Goal: Task Accomplishment & Management: Use online tool/utility

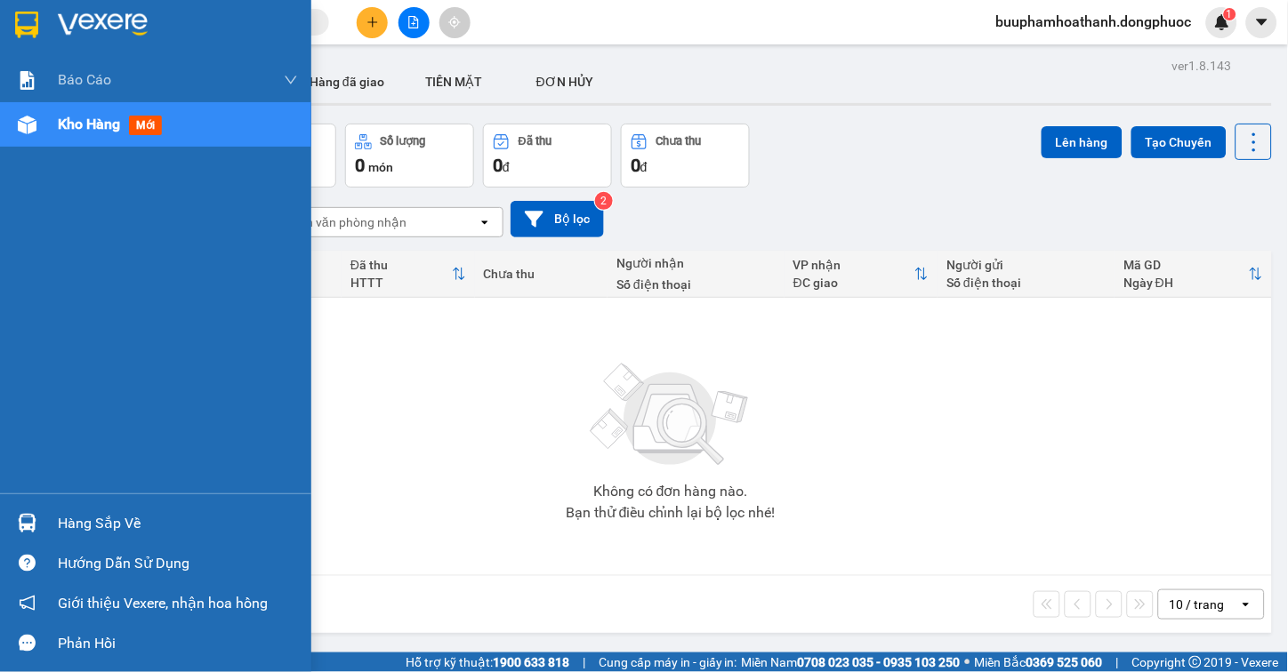
click at [84, 514] on div "Hàng sắp về" at bounding box center [178, 523] width 240 height 27
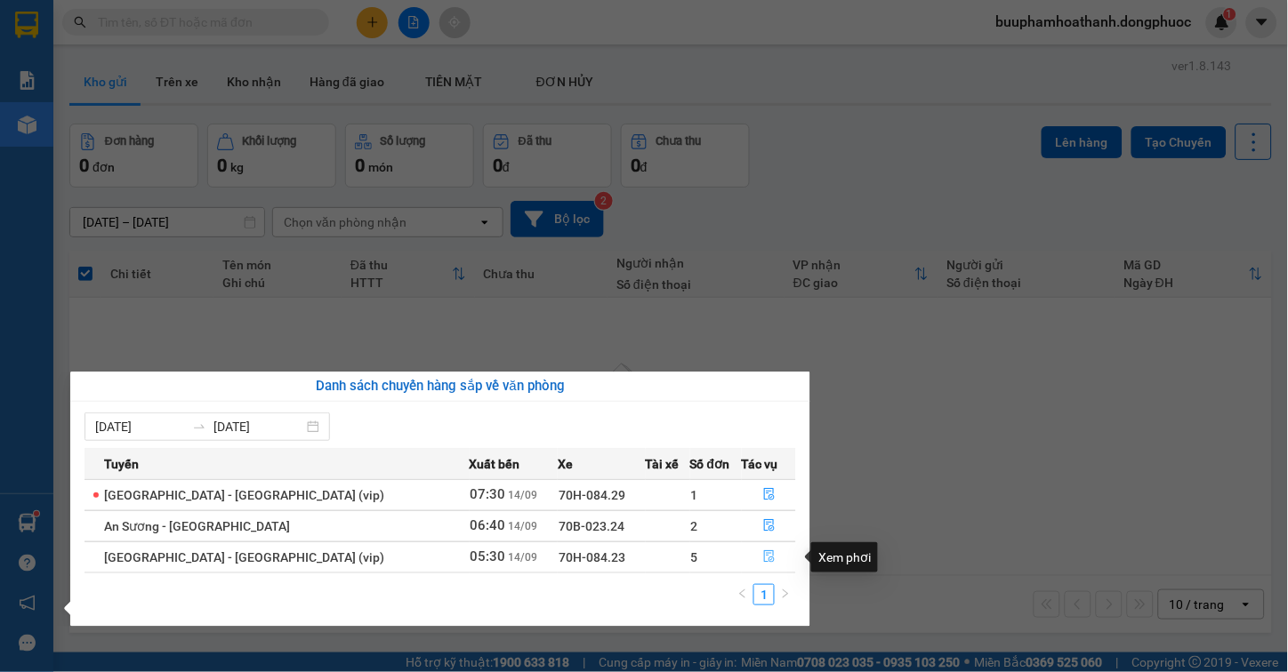
click at [749, 555] on button "button" at bounding box center [769, 557] width 52 height 28
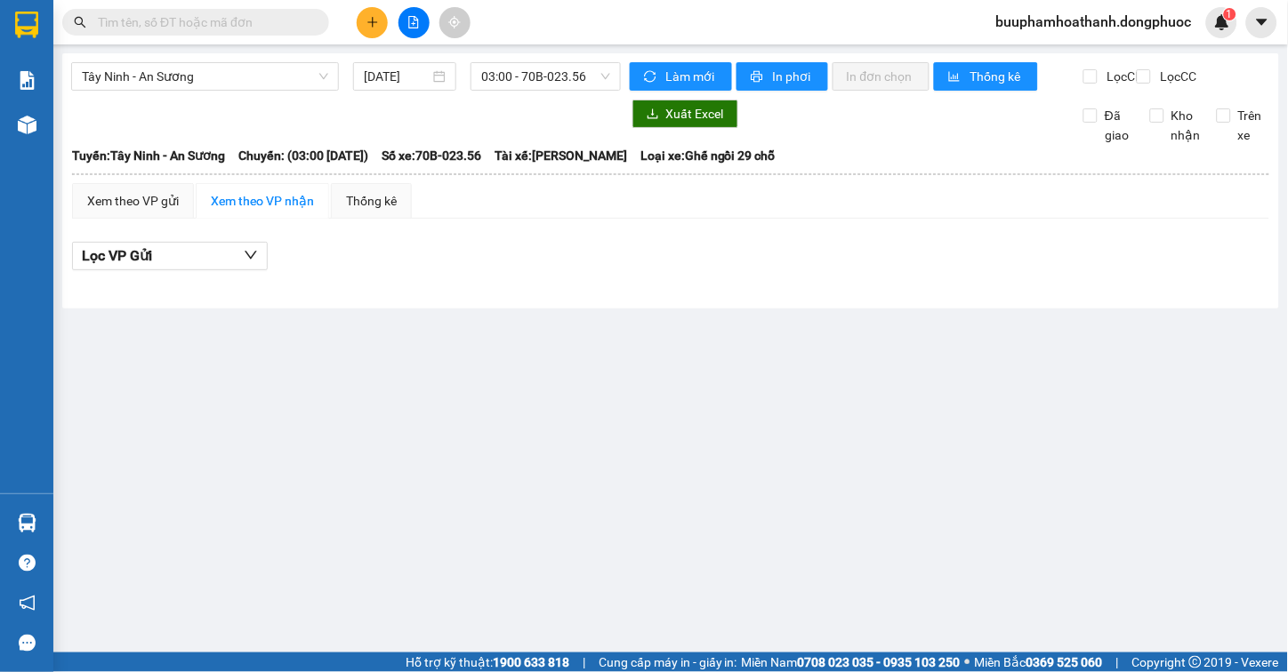
click at [872, 519] on main "Tây Ninh - An Sương [DATE] 03:00 - 70B-023.56 Làm mới In phơi In đơn chọn Thống…" at bounding box center [644, 326] width 1288 height 653
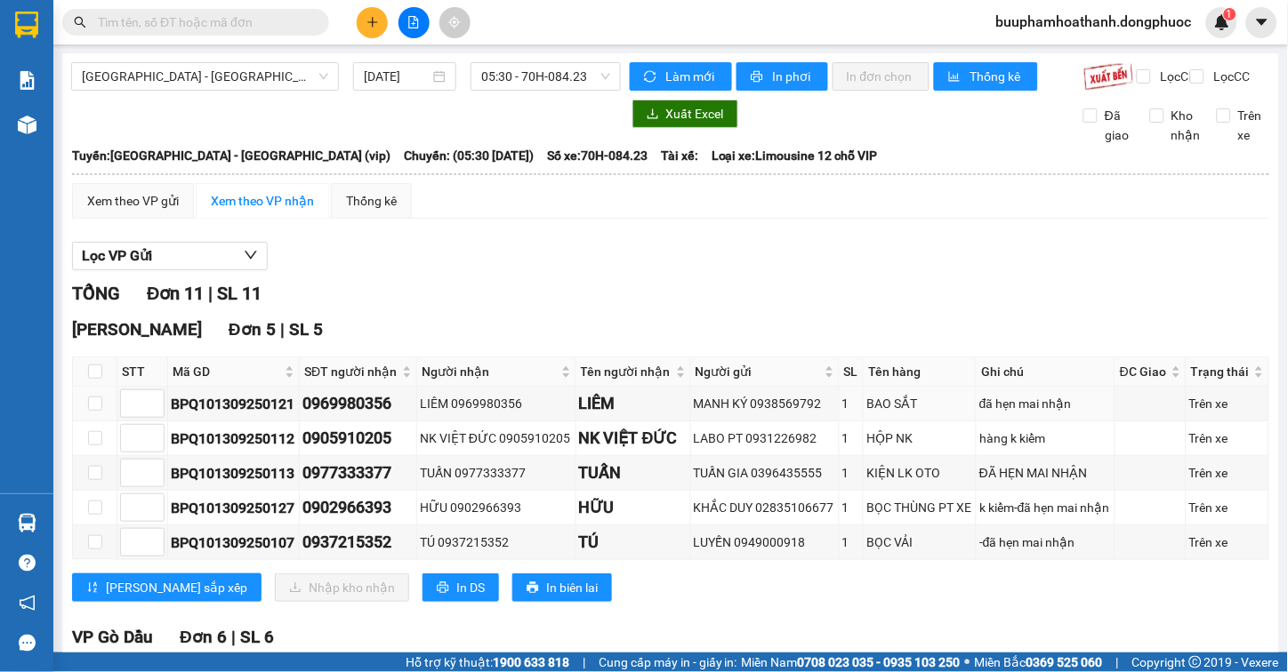
scroll to position [296, 0]
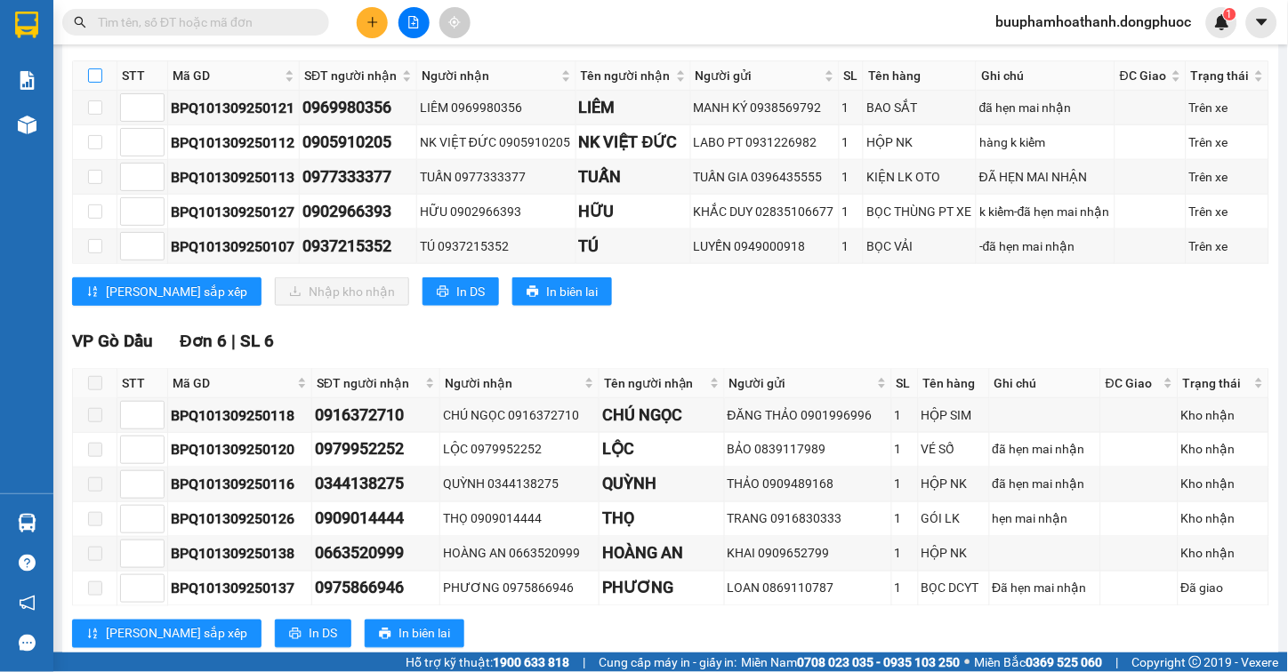
click at [91, 82] on label at bounding box center [95, 76] width 14 height 20
click at [91, 82] on input "checkbox" at bounding box center [95, 75] width 14 height 14
checkbox input "true"
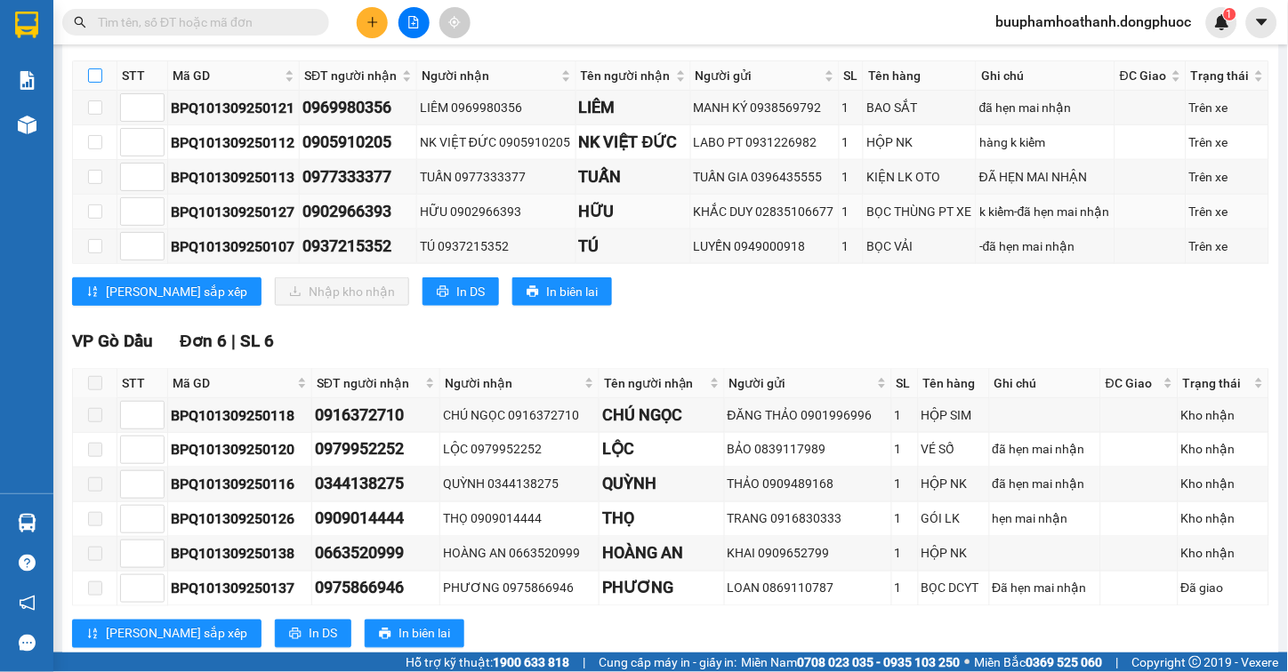
checkbox input "true"
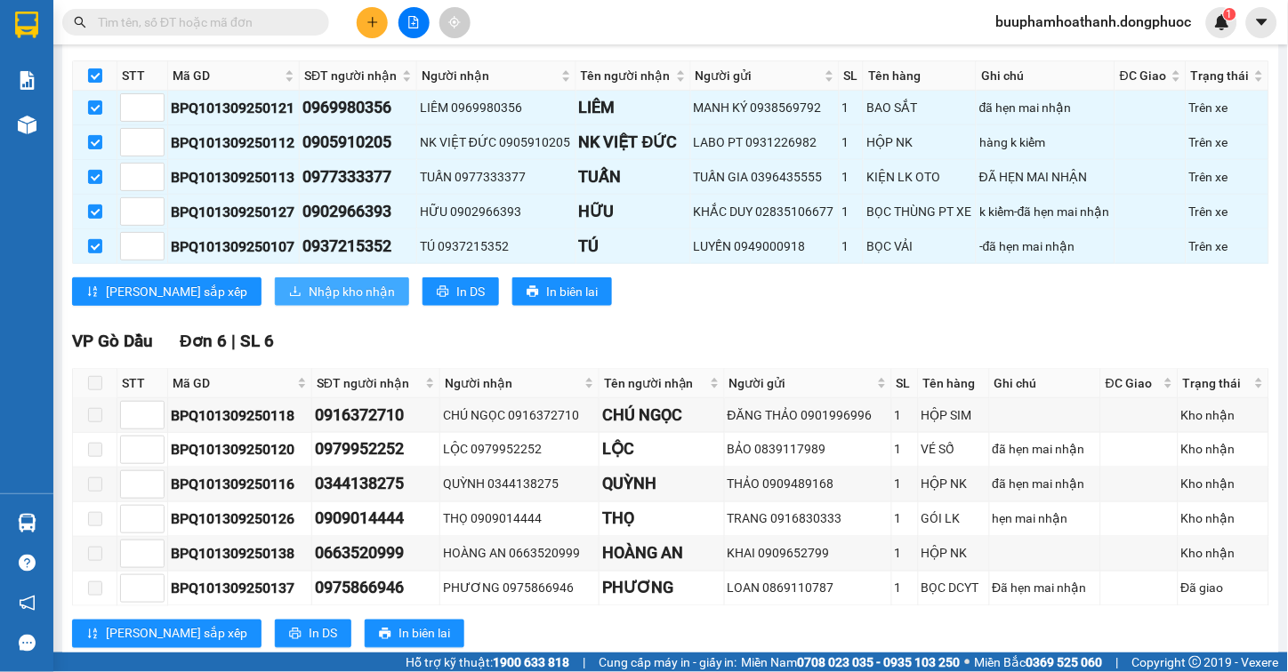
click at [318, 296] on button "Nhập kho nhận" at bounding box center [342, 291] width 134 height 28
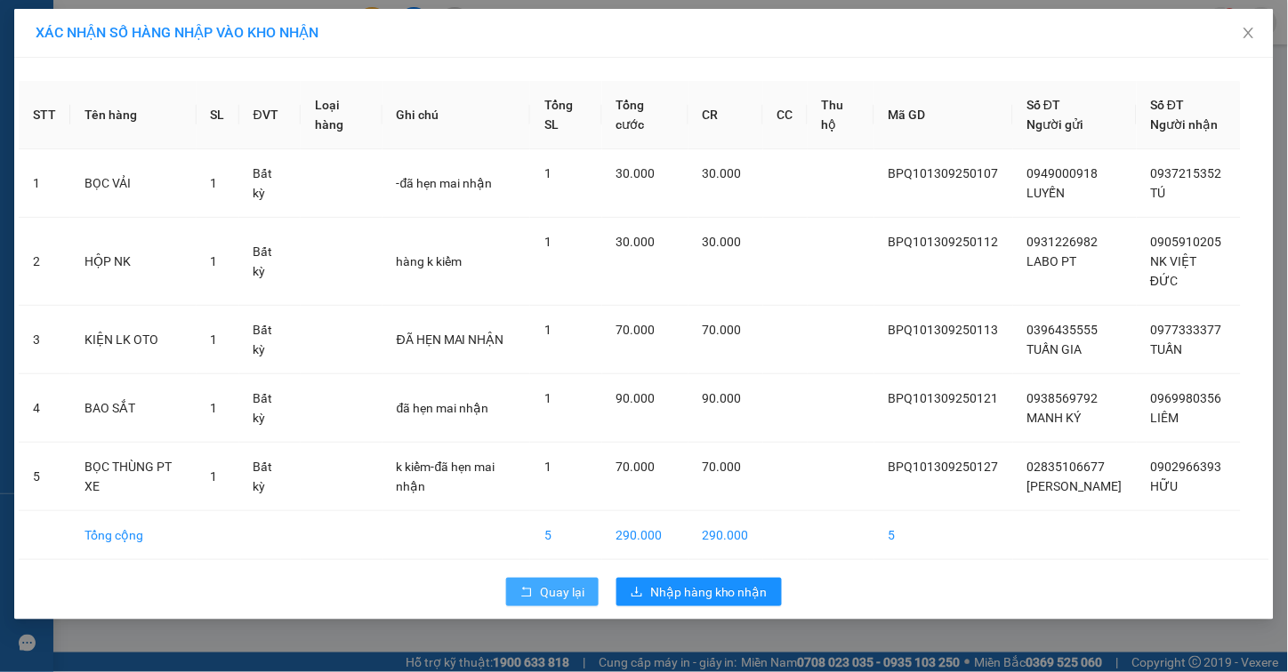
click at [531, 578] on button "Quay lại" at bounding box center [552, 592] width 92 height 28
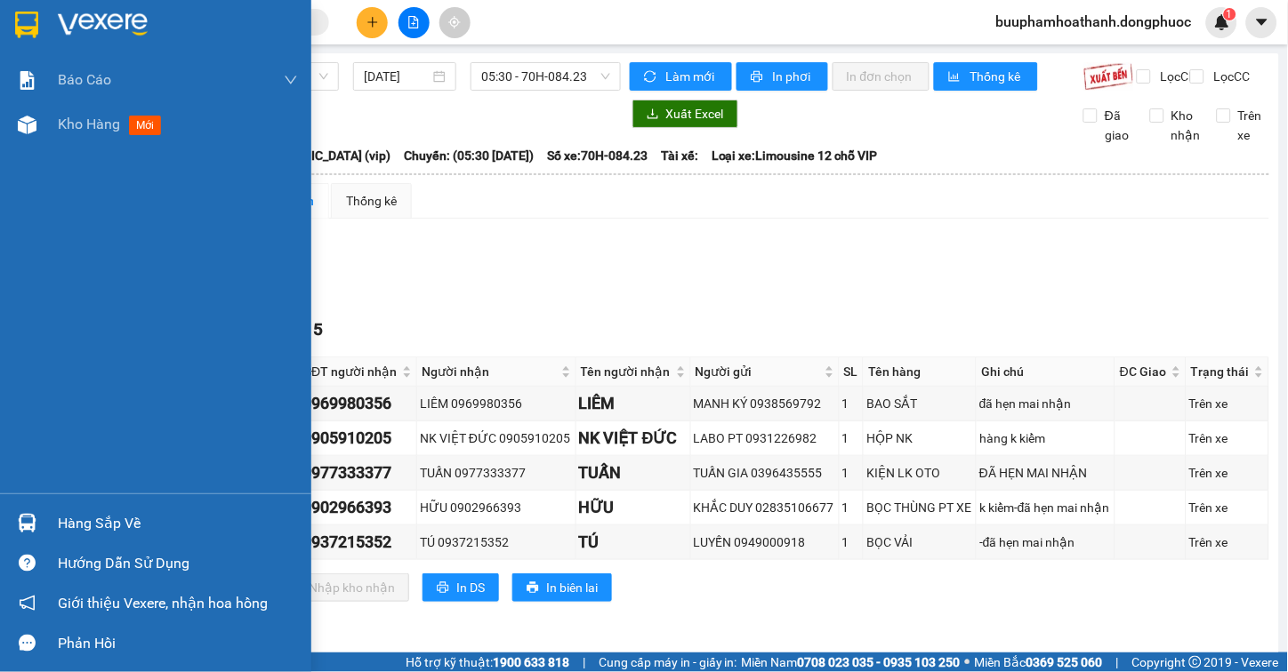
click at [89, 531] on div "Hàng sắp về" at bounding box center [178, 523] width 240 height 27
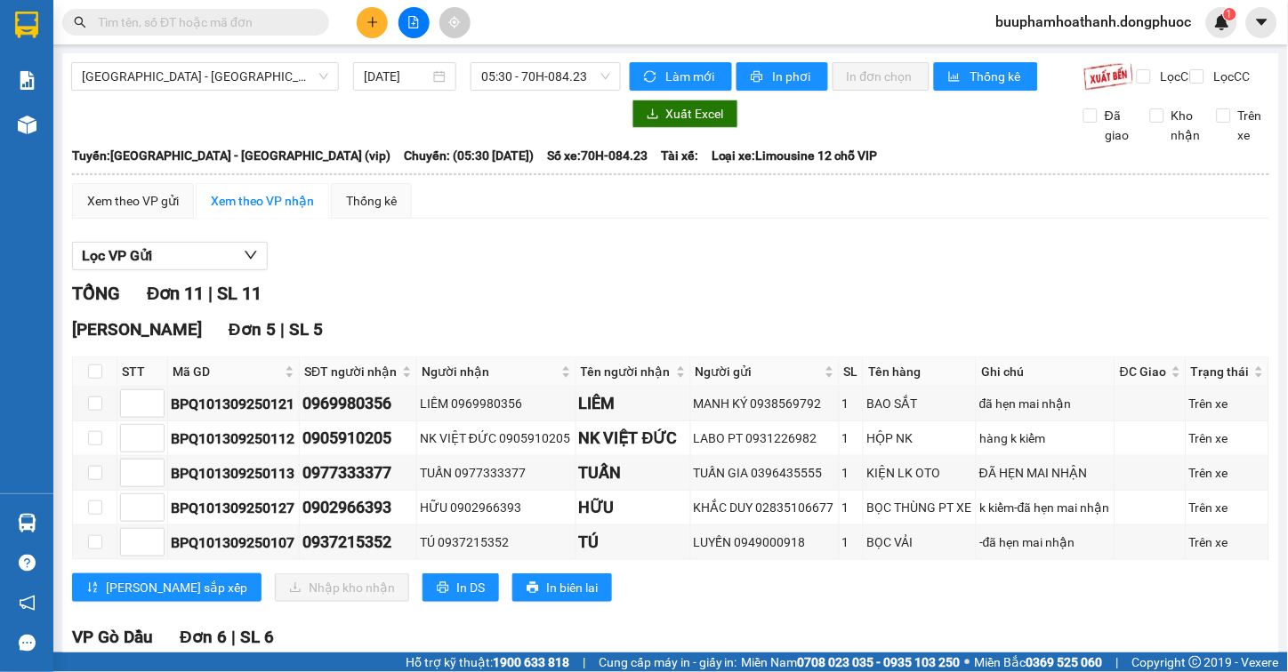
click at [935, 265] on section "Kết quả tìm kiếm ( 0 ) Bộ lọc Thuộc VP này Gửi 3 ngày gần nhất No Data buuphamh…" at bounding box center [644, 336] width 1288 height 672
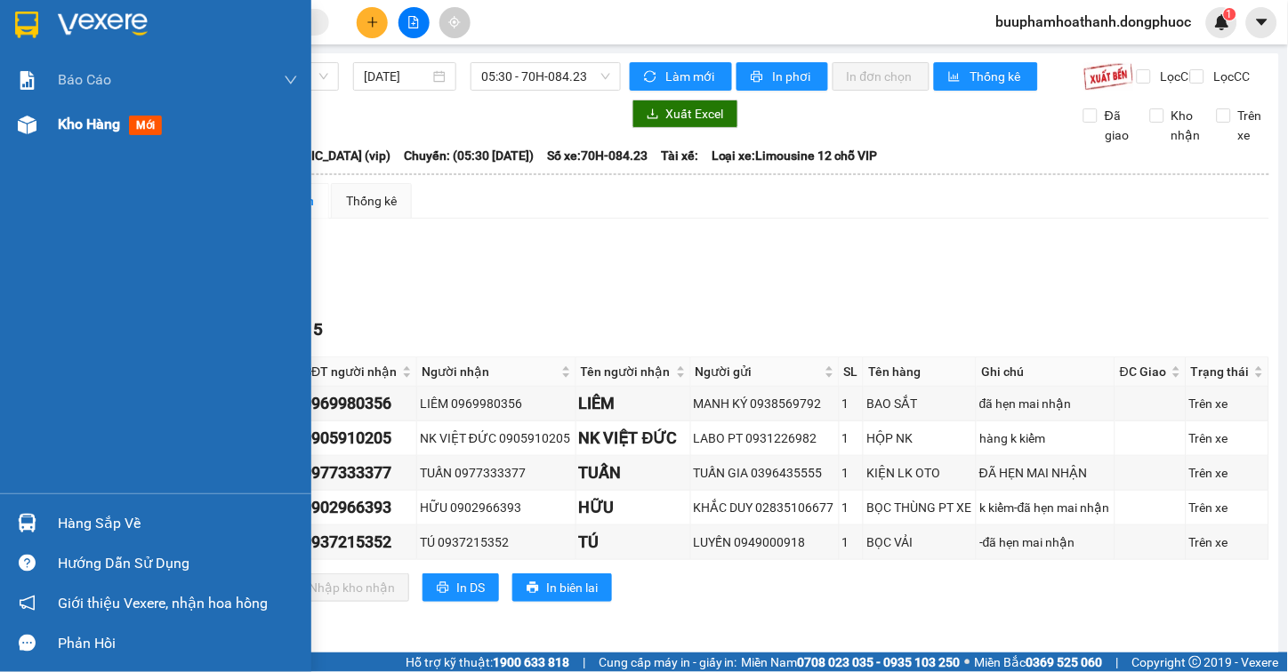
click at [46, 118] on div "Kho hàng mới" at bounding box center [155, 124] width 311 height 44
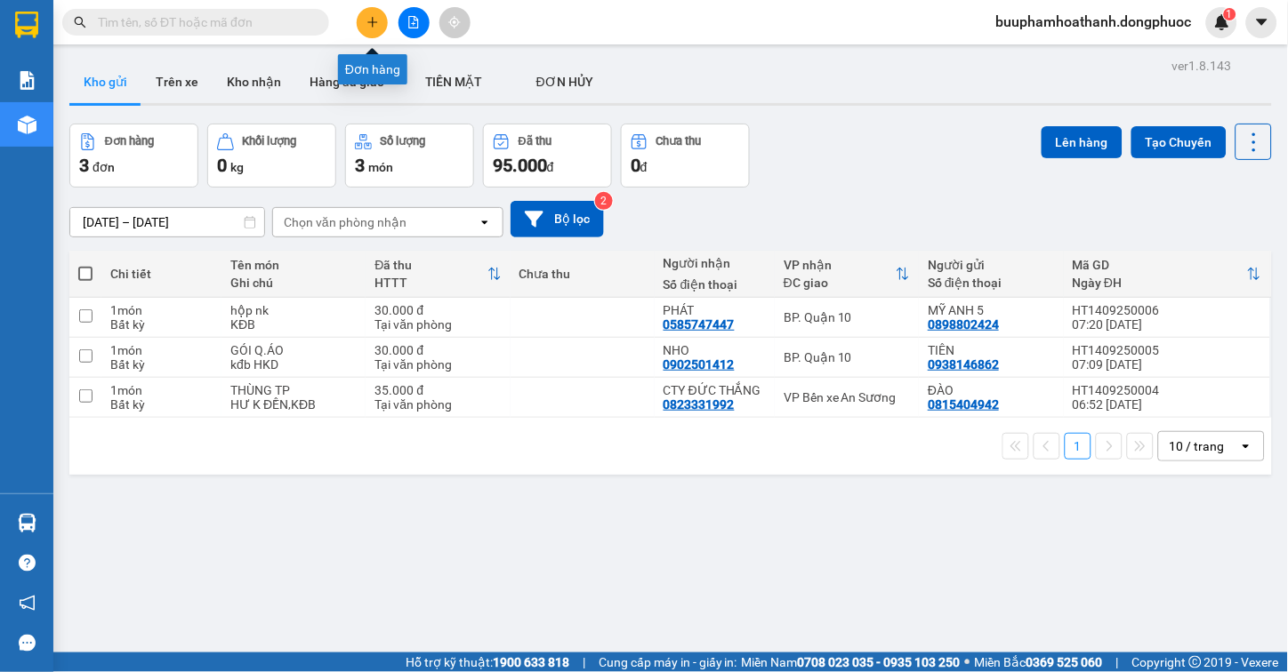
click at [410, 30] on button at bounding box center [413, 22] width 31 height 31
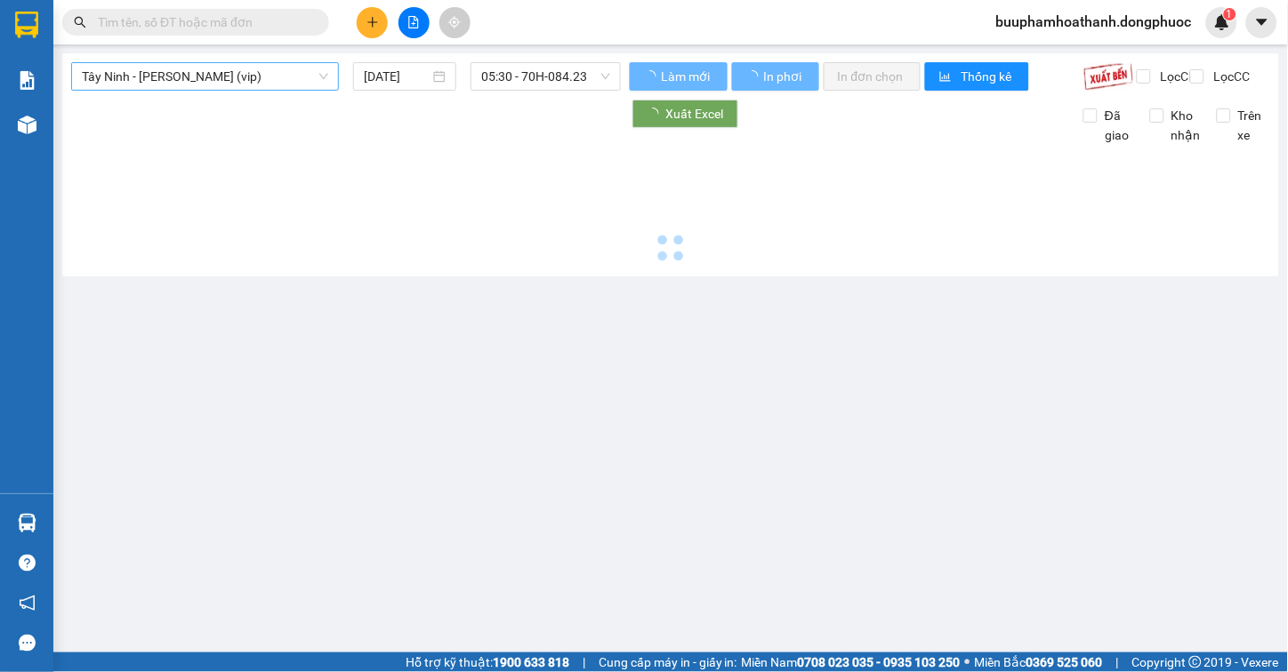
click at [271, 78] on span "Tây Ninh - [PERSON_NAME] (vip)" at bounding box center [205, 76] width 246 height 27
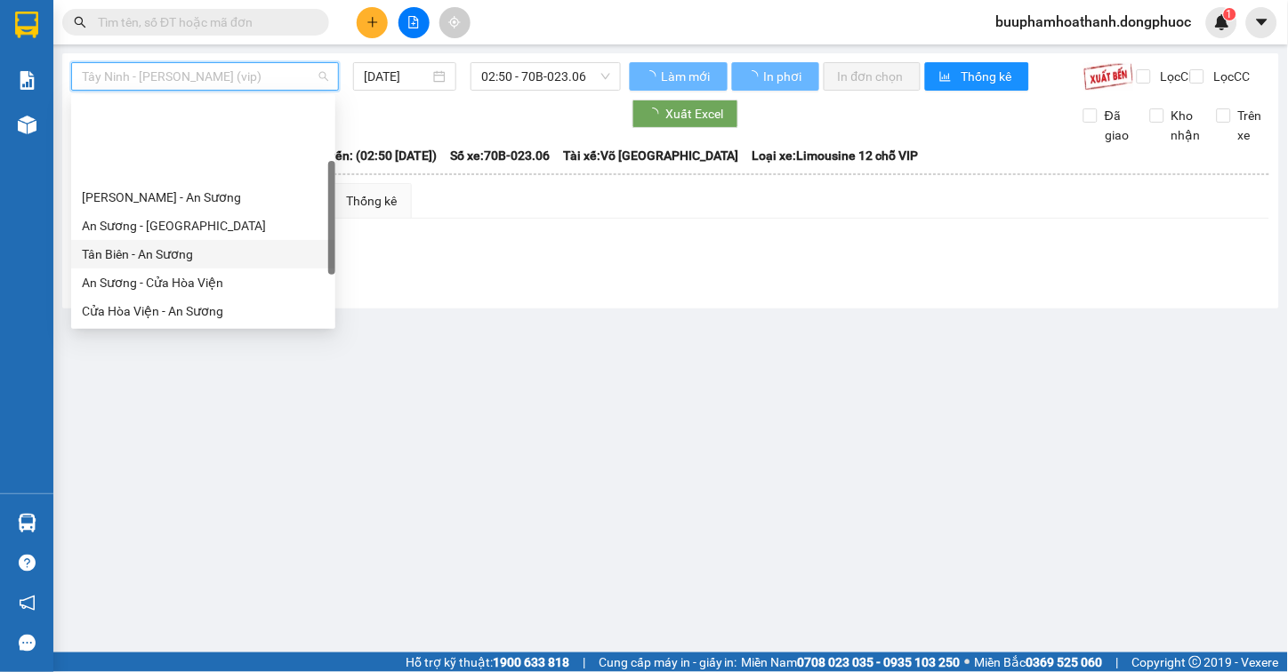
scroll to position [199, 0]
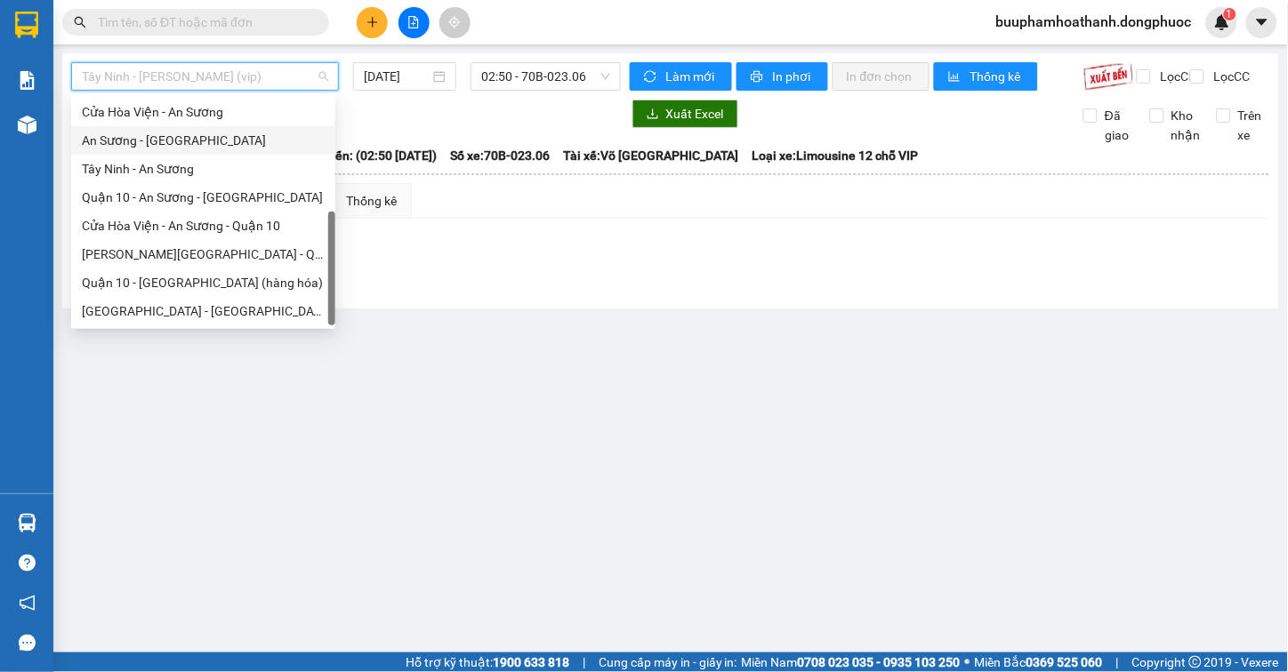
click at [237, 148] on div "An Sương - [GEOGRAPHIC_DATA]" at bounding box center [203, 141] width 243 height 20
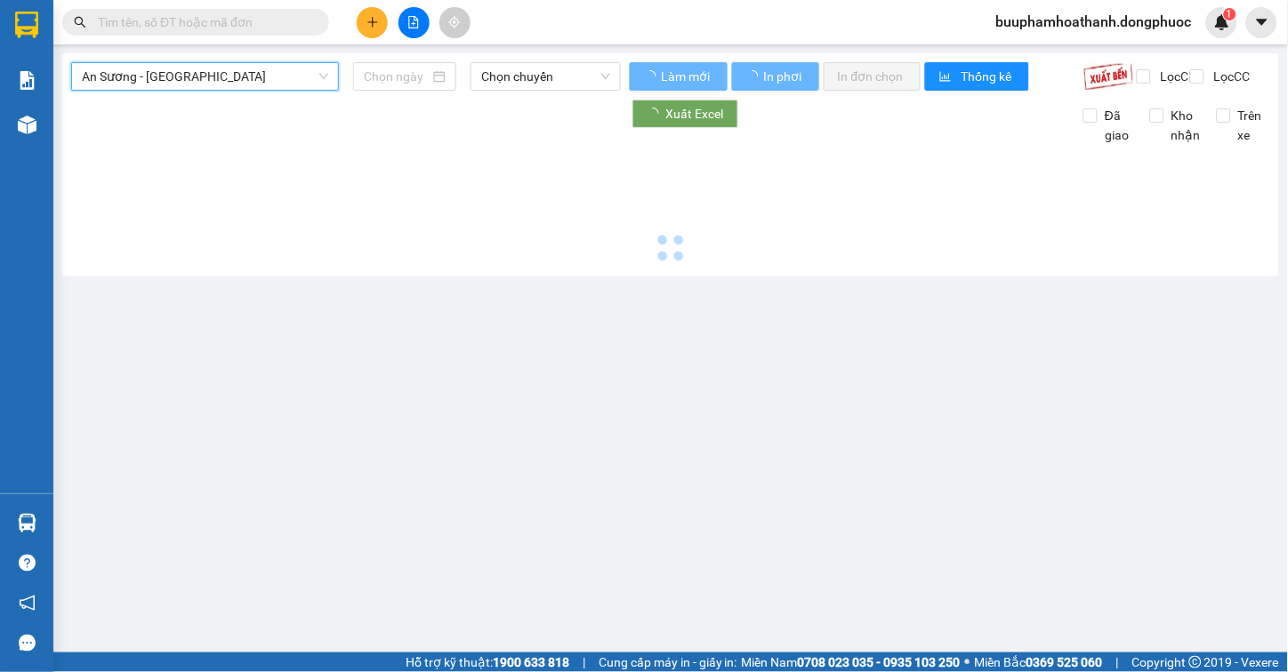
type input "[DATE]"
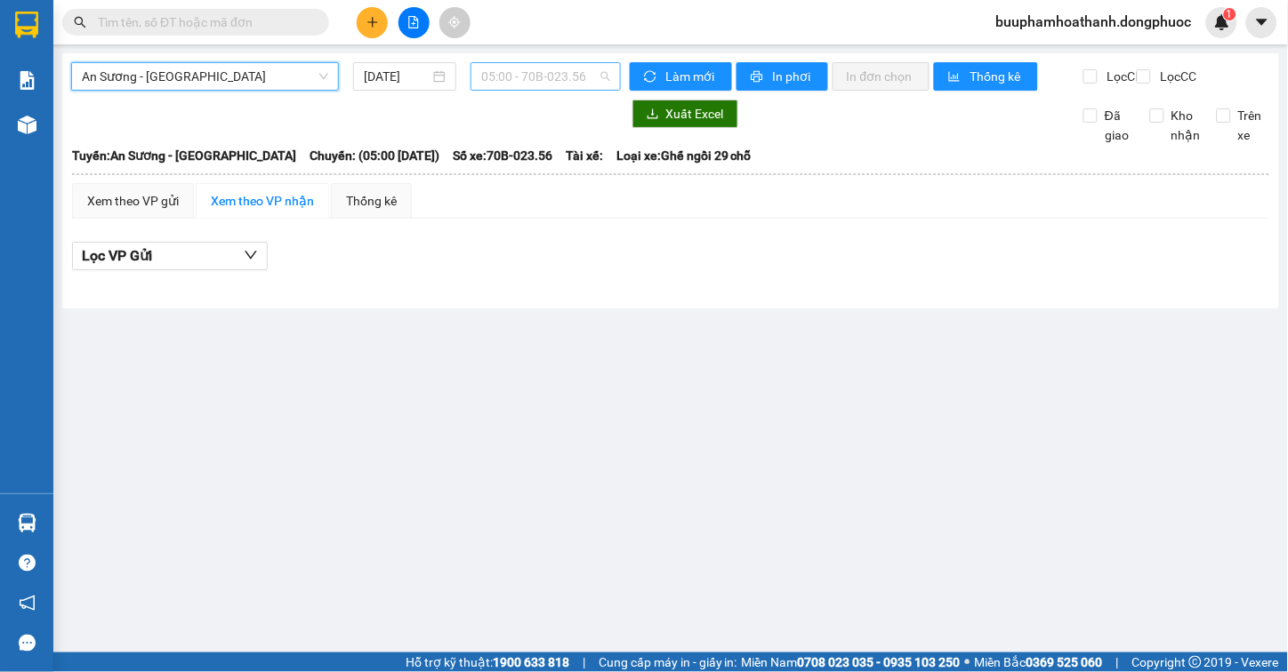
click at [542, 78] on span "05:00 - 70B-023.56" at bounding box center [545, 76] width 129 height 27
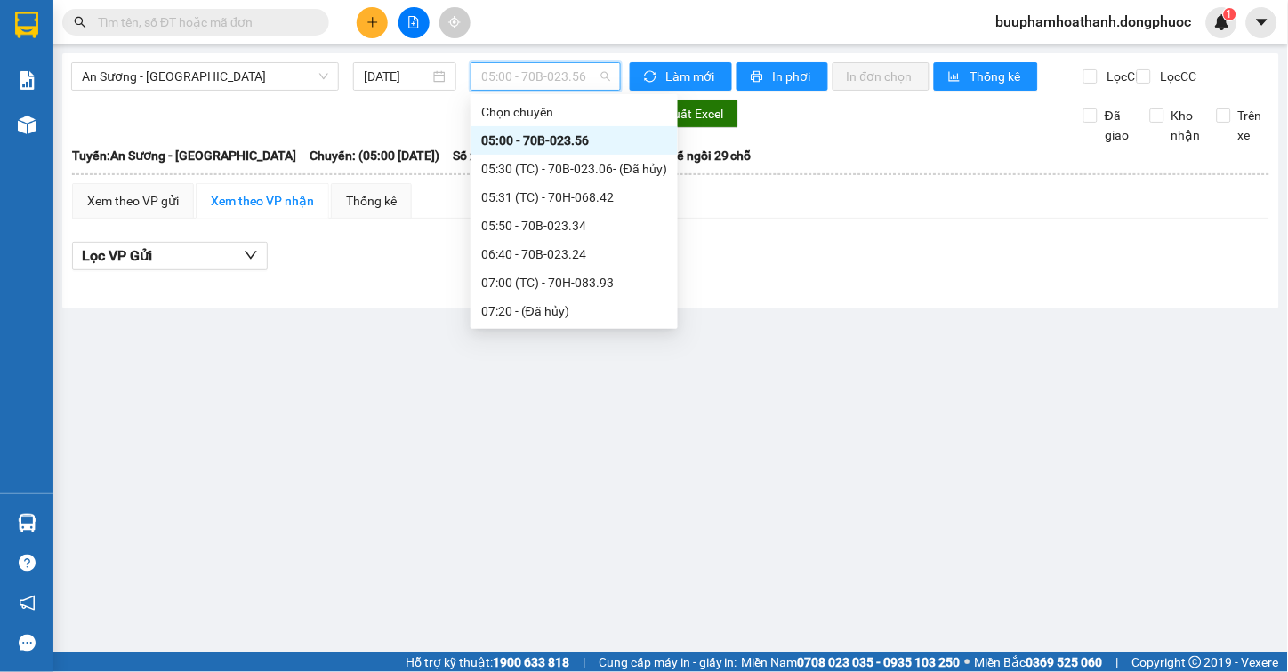
scroll to position [395, 0]
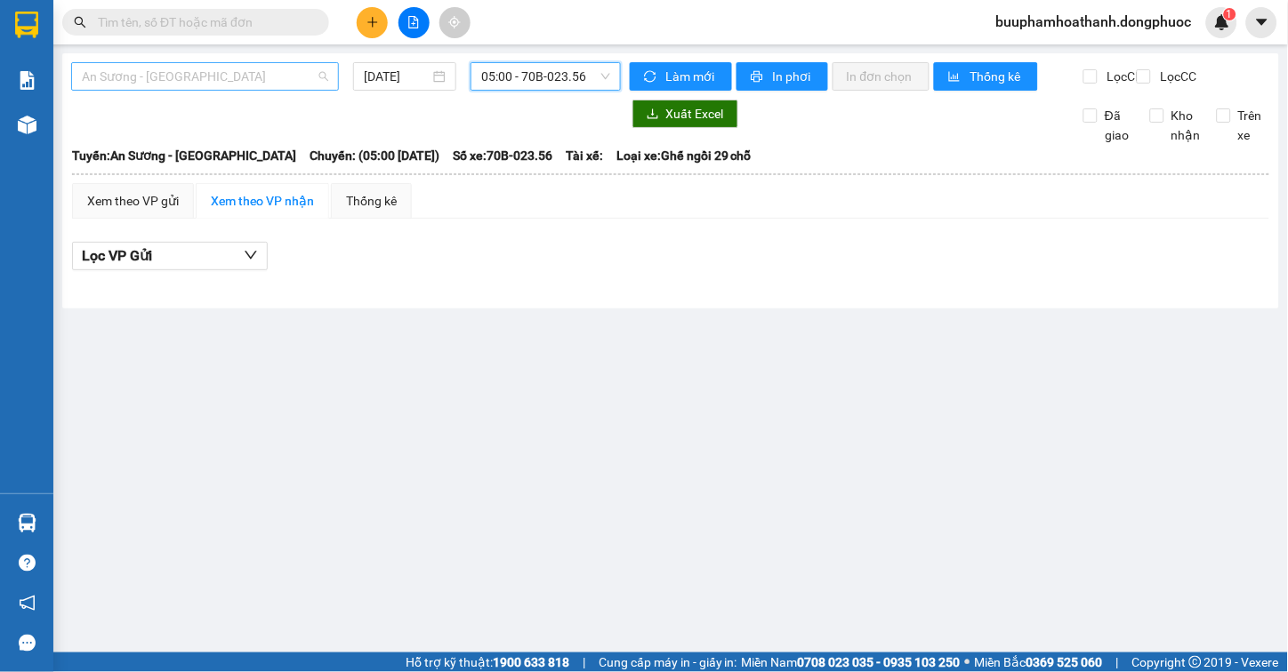
click at [303, 83] on span "An Sương - [GEOGRAPHIC_DATA]" at bounding box center [205, 76] width 246 height 27
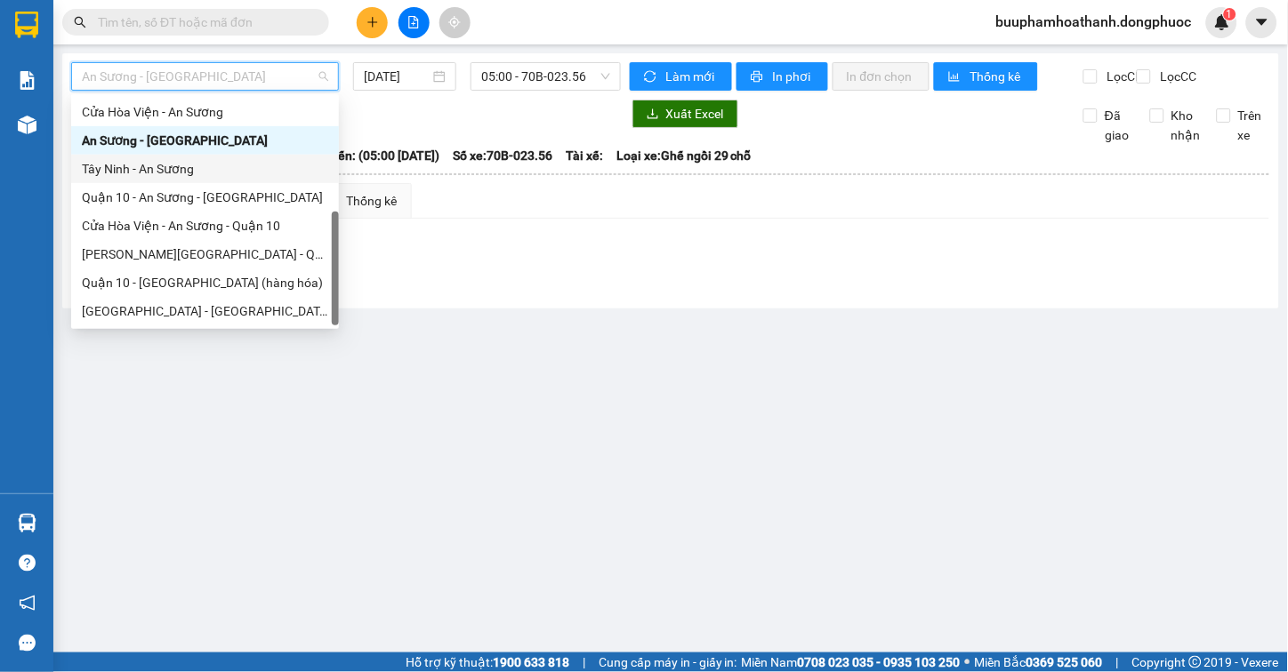
click at [219, 171] on div "Tây Ninh - An Sương" at bounding box center [205, 169] width 246 height 20
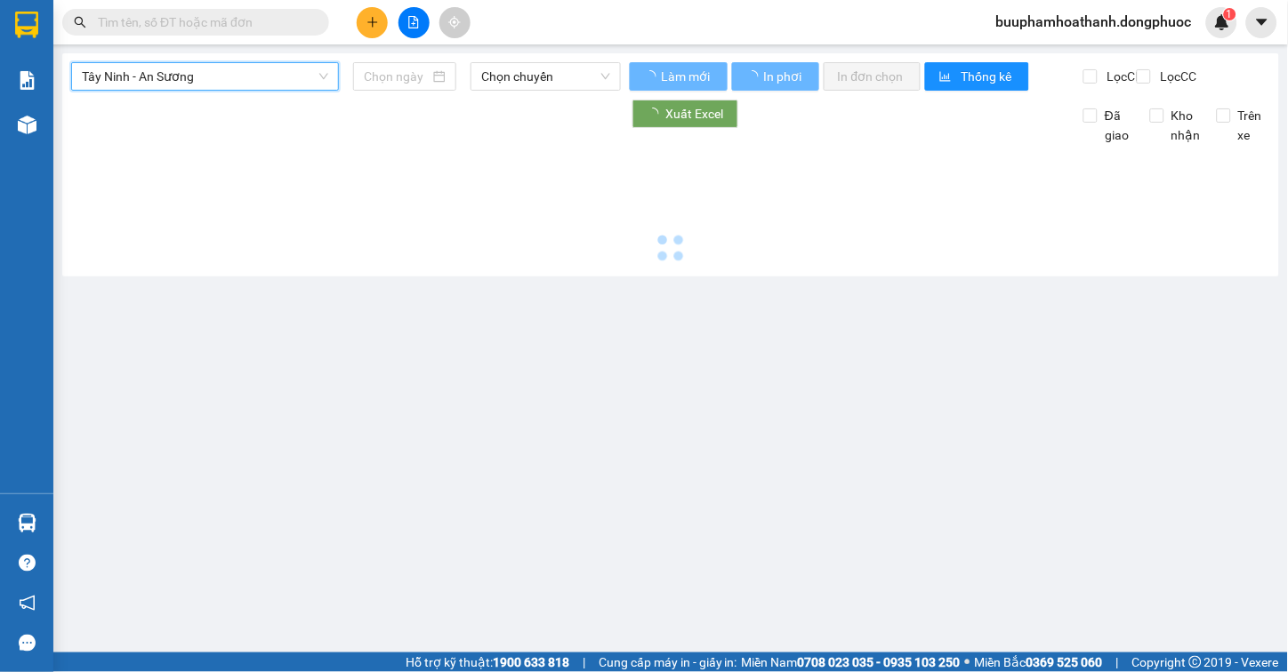
type input "[DATE]"
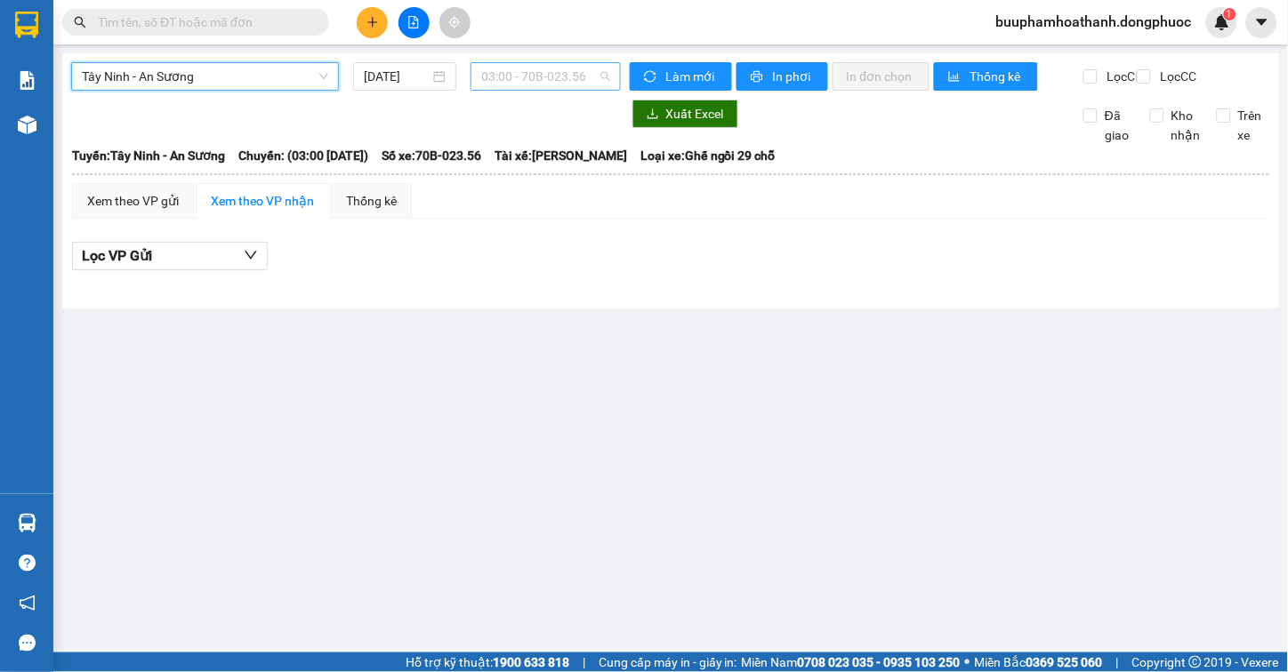
click at [518, 63] on span "03:00 - 70B-023.56" at bounding box center [545, 76] width 129 height 27
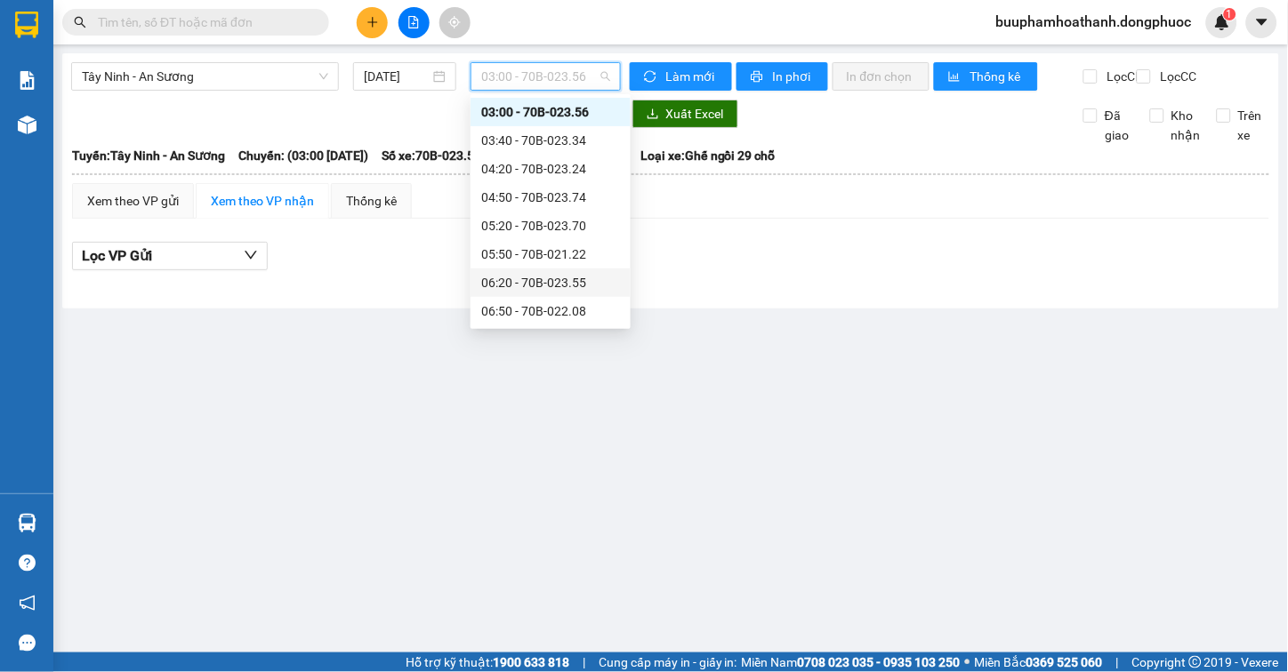
scroll to position [127, 0]
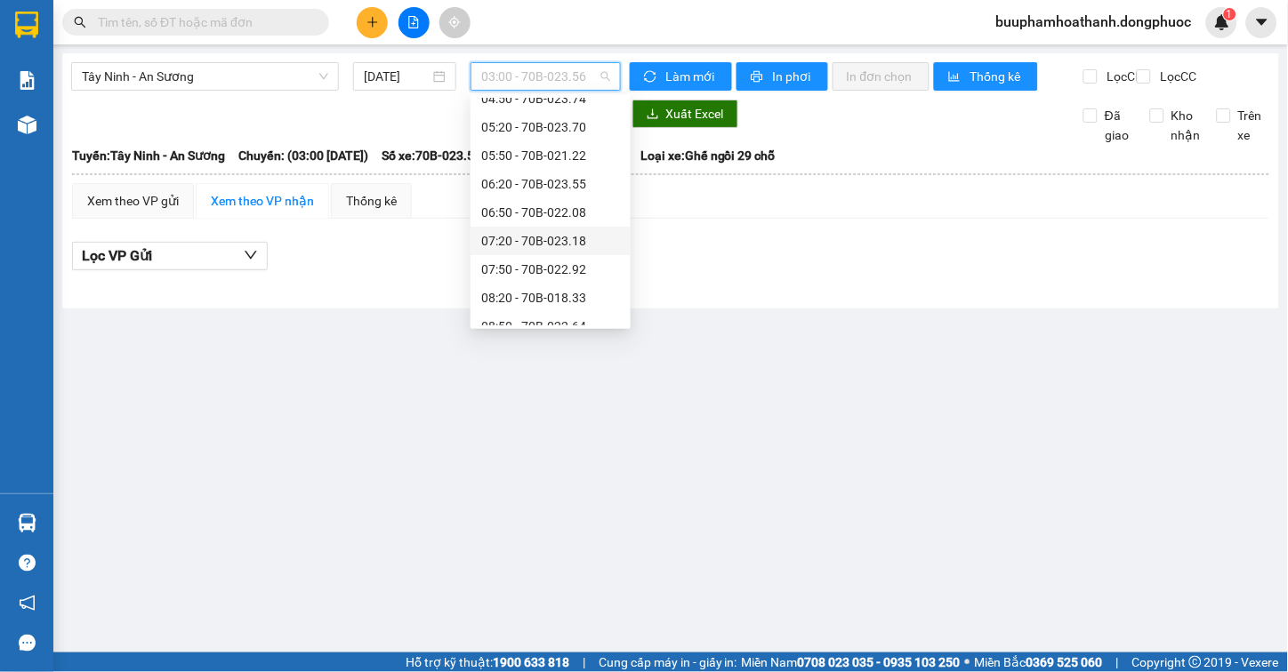
click at [538, 237] on div "07:20 - 70B-023.18" at bounding box center [550, 241] width 139 height 20
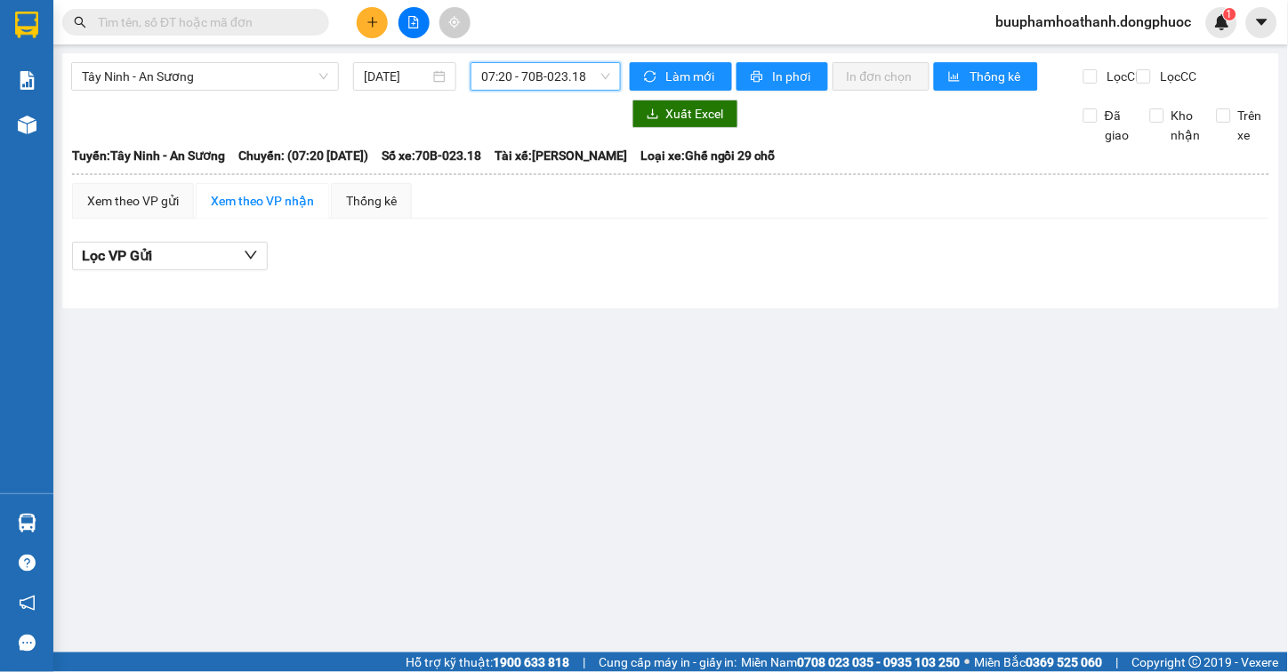
click at [593, 80] on span "07:20 - 70B-023.18" at bounding box center [545, 76] width 129 height 27
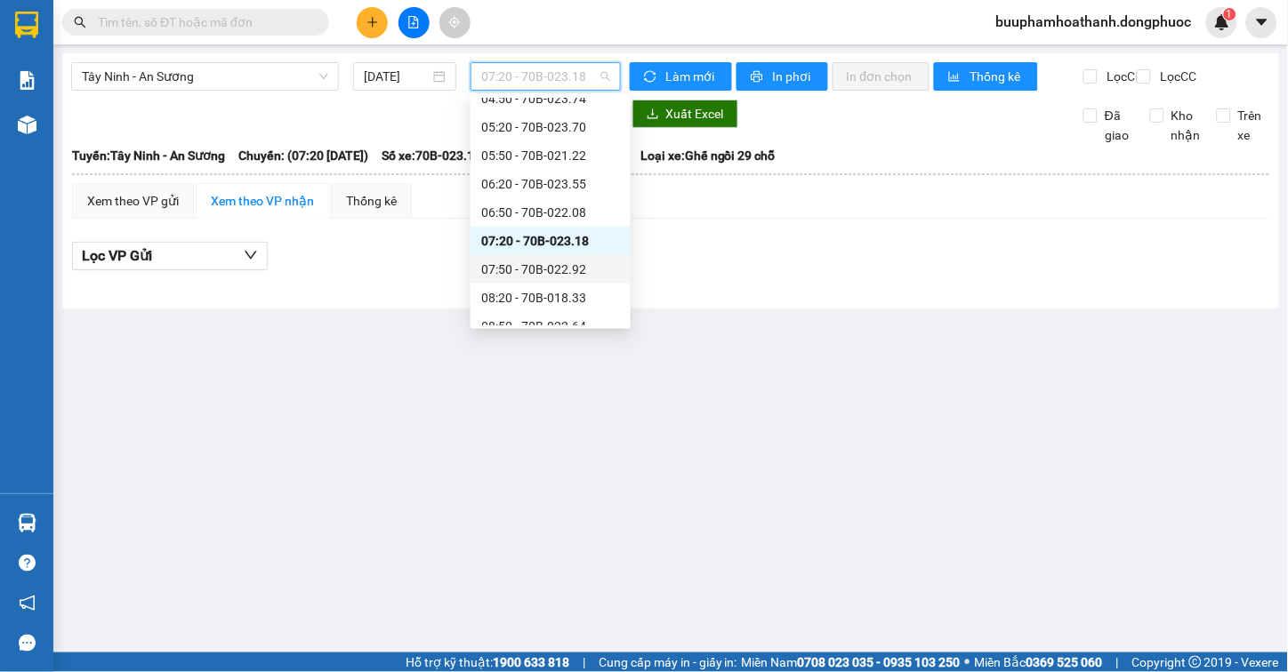
click at [545, 270] on div "07:50 - 70B-022.92" at bounding box center [550, 270] width 139 height 20
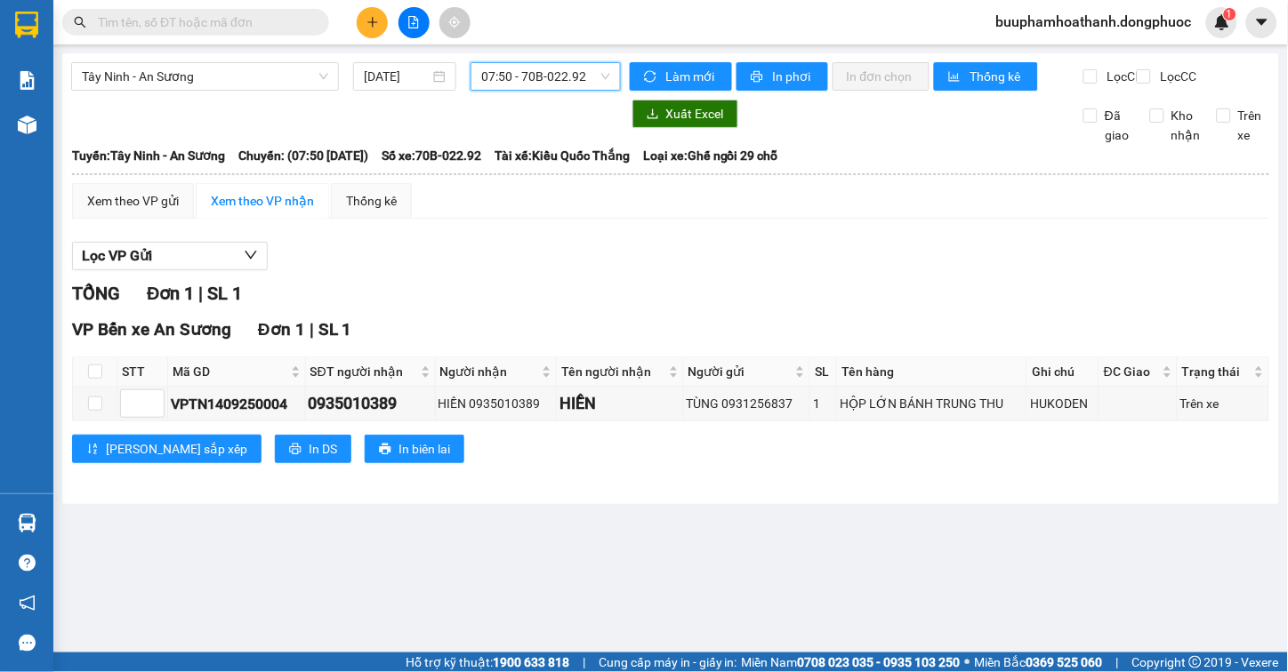
click at [590, 77] on span "07:50 - 70B-022.92" at bounding box center [545, 76] width 129 height 27
click at [800, 262] on div "Lọc VP Gửi" at bounding box center [670, 256] width 1197 height 29
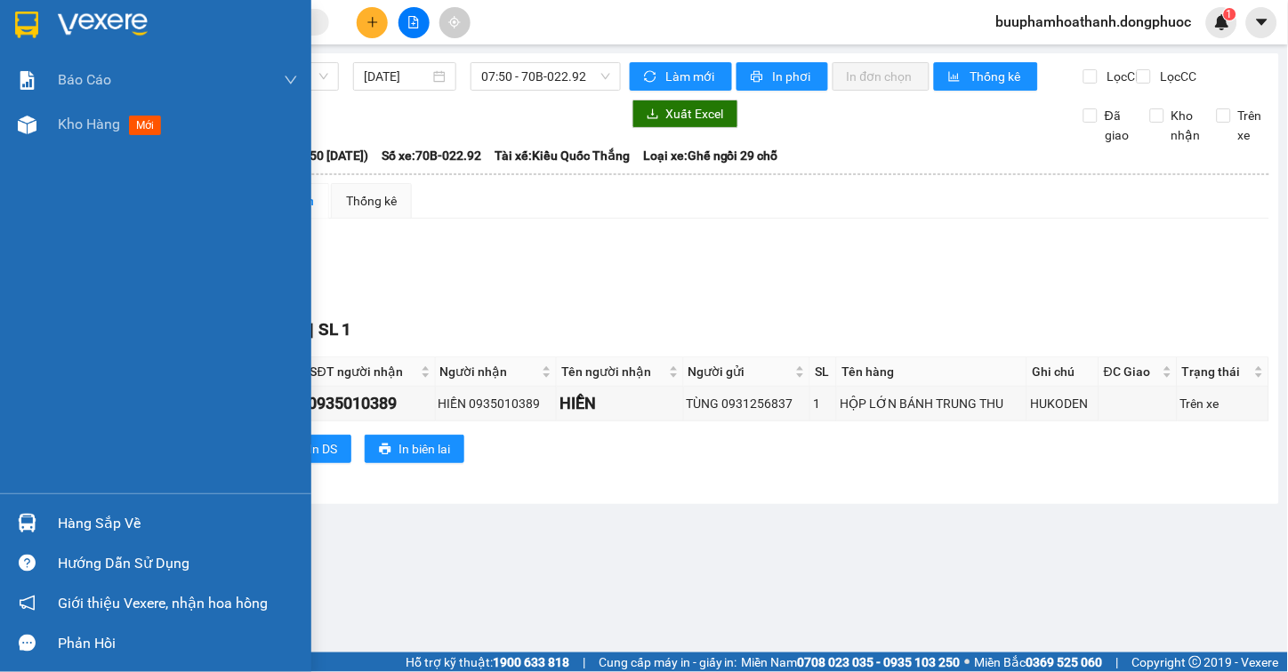
click at [29, 530] on img at bounding box center [27, 523] width 19 height 19
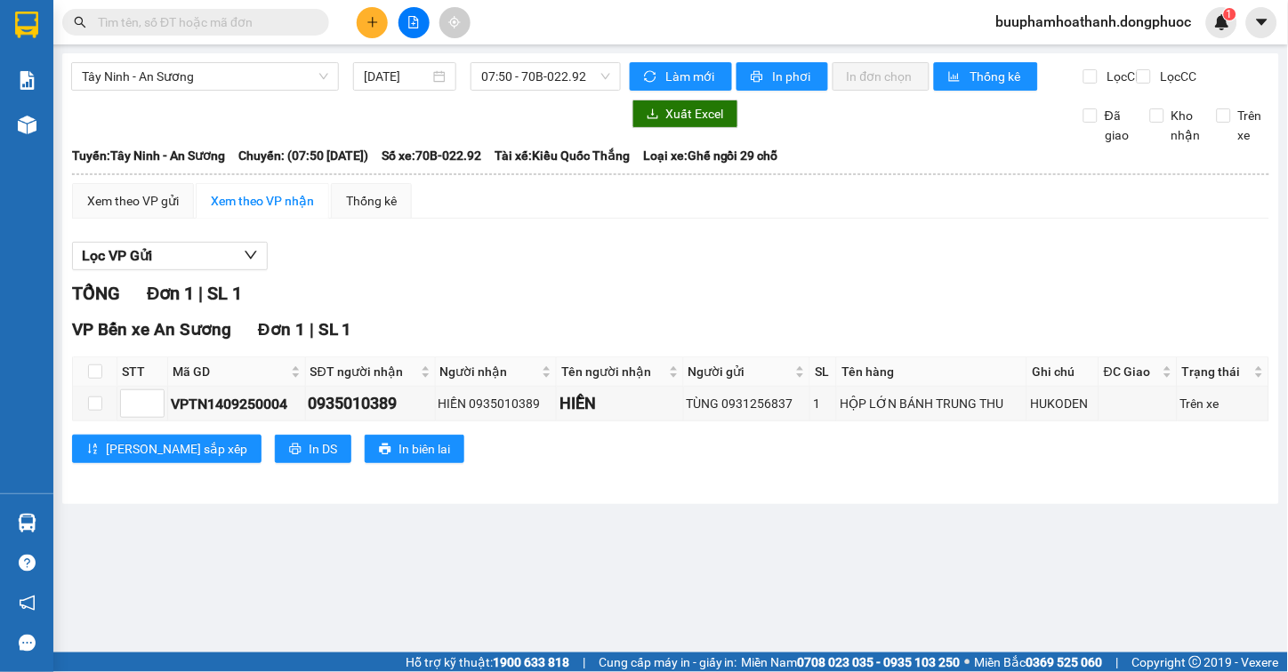
click at [549, 299] on section "Kết quả tìm kiếm ( 0 ) Bộ lọc Thuộc VP này Gửi 3 ngày gần nhất No Data buuphamh…" at bounding box center [644, 336] width 1288 height 672
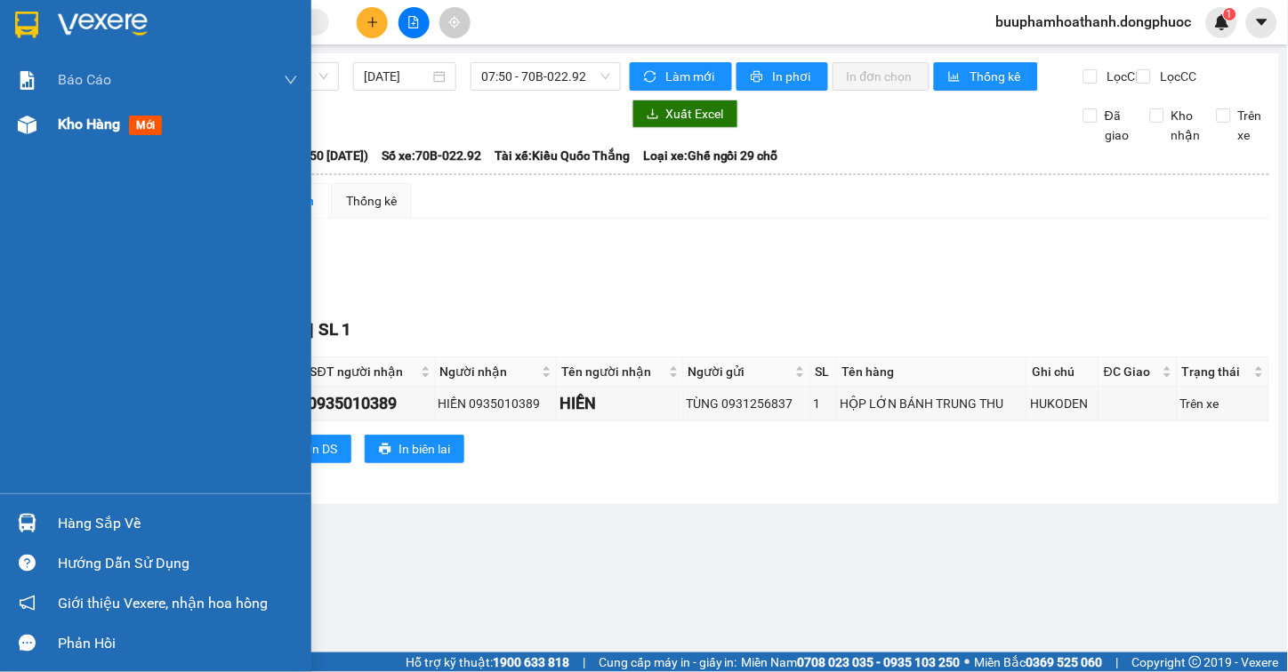
click at [32, 128] on img at bounding box center [27, 125] width 19 height 19
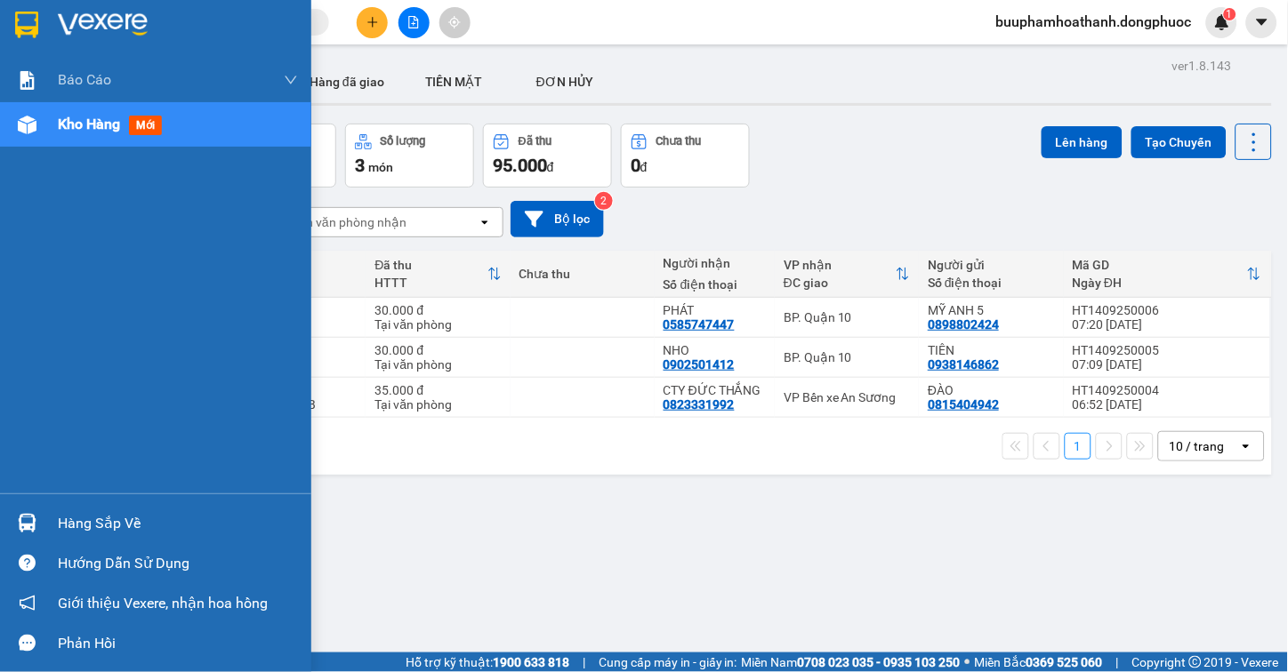
click at [41, 520] on div at bounding box center [27, 523] width 31 height 31
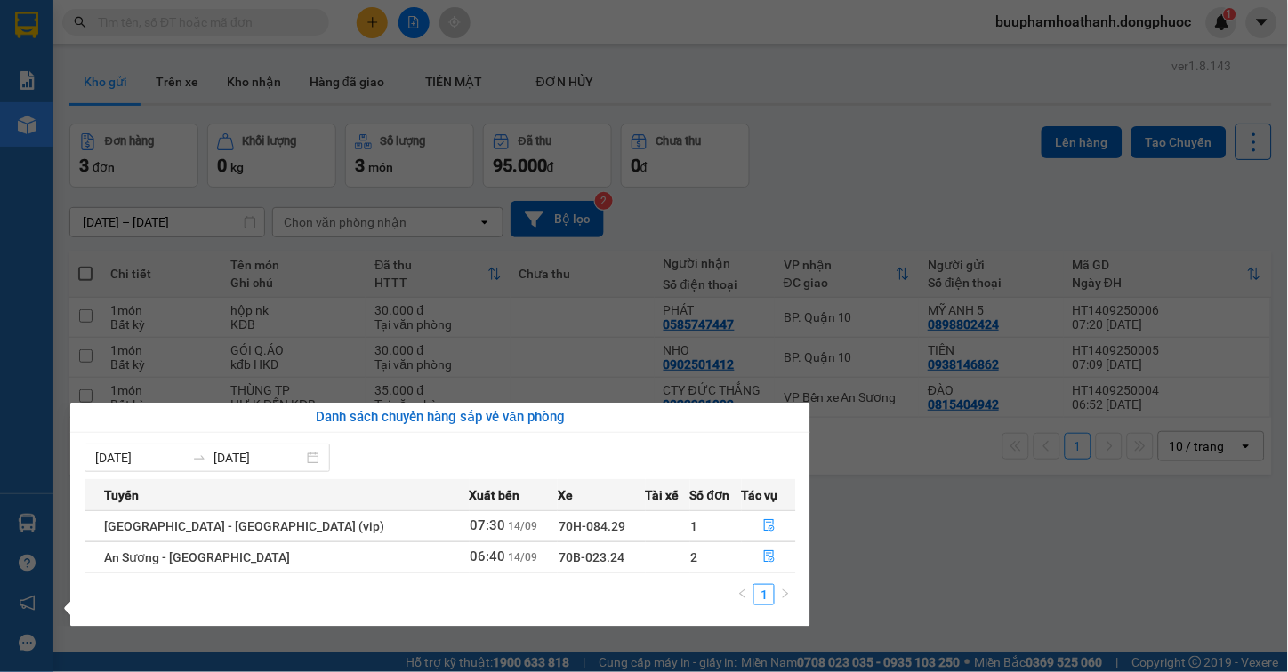
click at [896, 563] on section "Kết quả tìm kiếm ( 0 ) Bộ lọc Thuộc VP này Gửi 3 ngày gần nhất No Data buuphamh…" at bounding box center [644, 336] width 1288 height 672
